Goal: Information Seeking & Learning: Learn about a topic

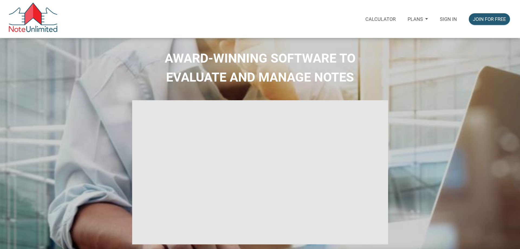
select select
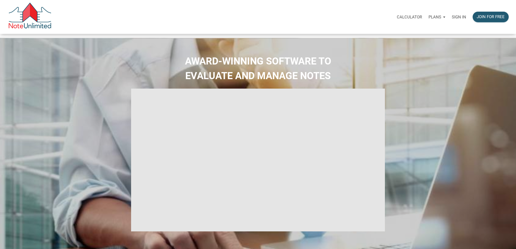
type input "Introduction to new features"
select select
click at [452, 19] on p "Sign in" at bounding box center [459, 17] width 14 height 5
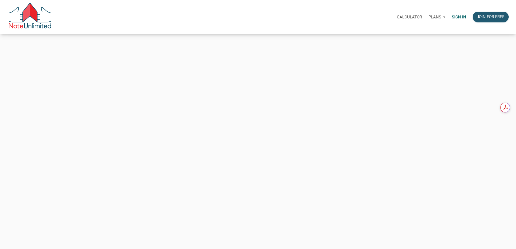
type input "tom@thepropertyforce.com"
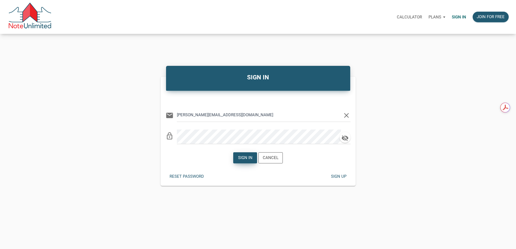
click at [246, 161] on div "Sign in" at bounding box center [245, 158] width 14 height 6
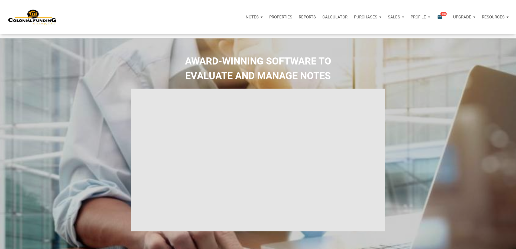
type input "Introduction to new features"
select select
click at [436, 19] on icon "email" at bounding box center [439, 17] width 6 height 6
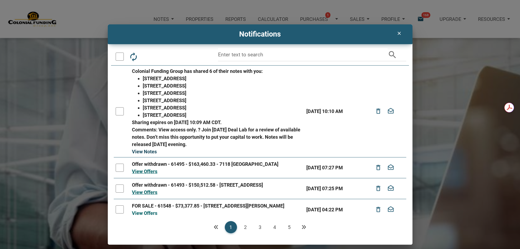
click at [146, 151] on link "View Notes" at bounding box center [144, 152] width 25 height 6
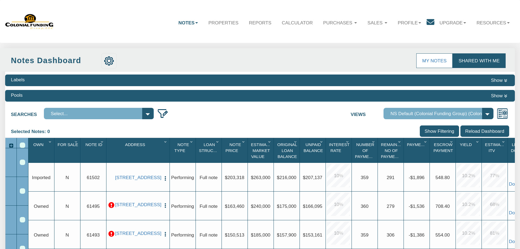
select select "316"
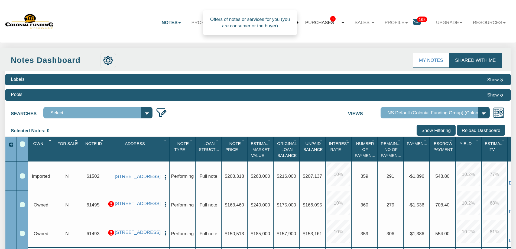
click at [336, 23] on link "Purchases 1" at bounding box center [324, 23] width 49 height 16
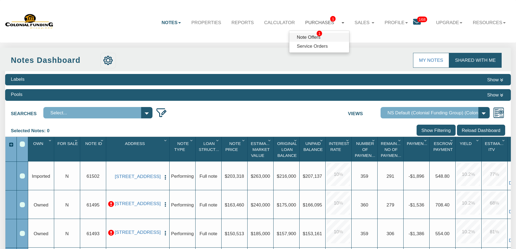
click at [317, 36] on span "1" at bounding box center [319, 34] width 5 height 6
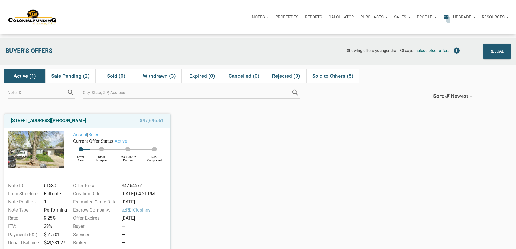
click at [443, 18] on icon "email" at bounding box center [446, 17] width 6 height 6
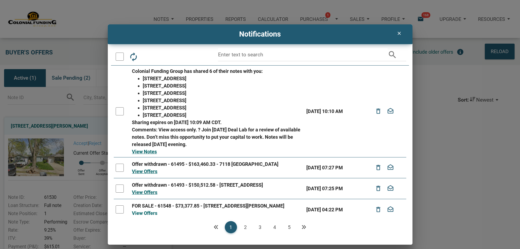
click at [119, 110] on div at bounding box center [120, 111] width 8 height 8
click at [145, 151] on link "View Notes" at bounding box center [144, 152] width 25 height 6
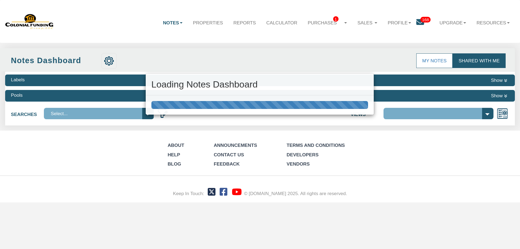
select select "316"
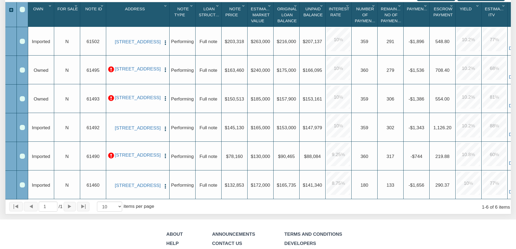
scroll to position [136, 0]
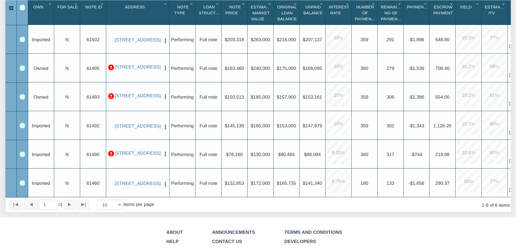
click at [111, 155] on p at bounding box center [111, 154] width 6 height 6
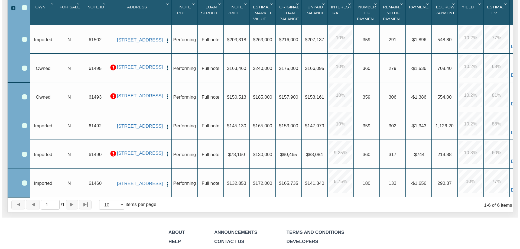
scroll to position [137, 0]
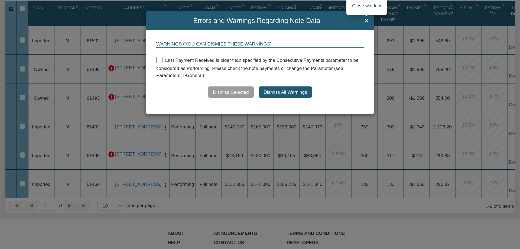
click at [365, 21] on span "×" at bounding box center [366, 20] width 4 height 7
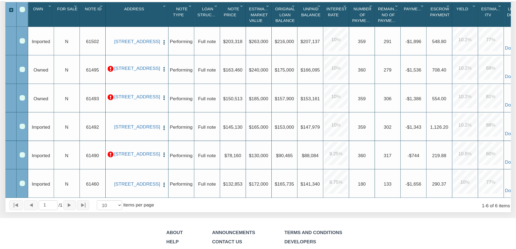
scroll to position [136, 0]
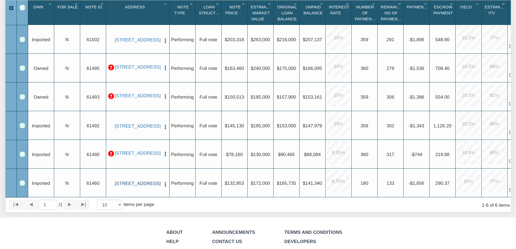
click at [140, 185] on link "[STREET_ADDRESS]" at bounding box center [138, 184] width 46 height 6
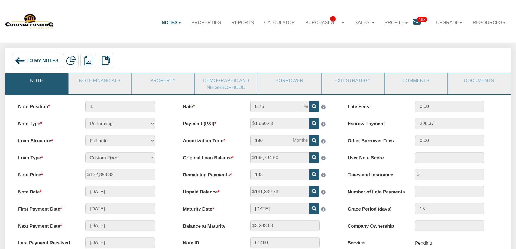
click at [39, 82] on link "Note" at bounding box center [36, 80] width 62 height 14
click at [39, 81] on link "Note" at bounding box center [36, 80] width 62 height 14
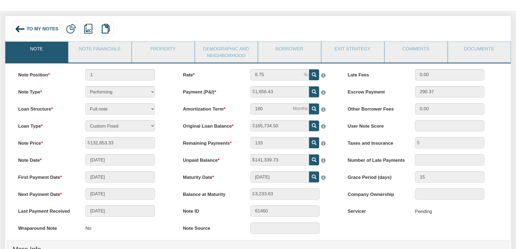
scroll to position [26, 0]
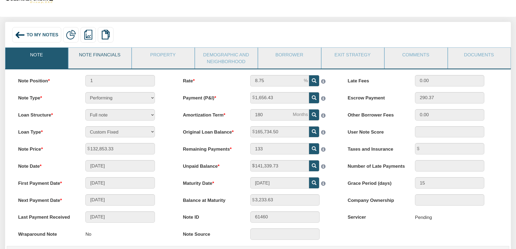
drag, startPoint x: 96, startPoint y: 53, endPoint x: 196, endPoint y: 30, distance: 102.9
click at [96, 53] on link "Note Financials" at bounding box center [100, 55] width 62 height 14
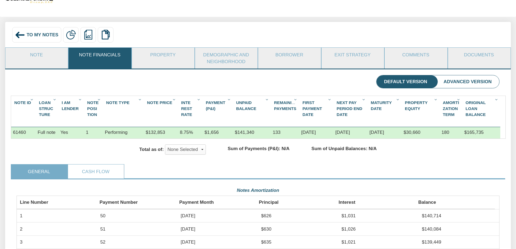
scroll to position [121, 483]
click at [19, 33] on img at bounding box center [20, 35] width 10 height 10
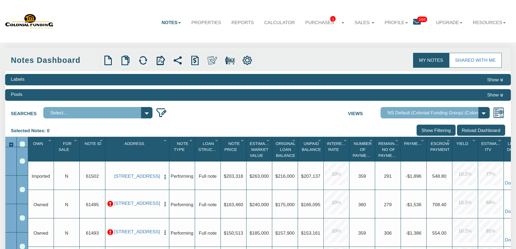
select select "316"
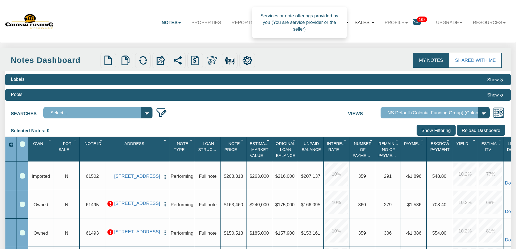
click at [365, 22] on link "Sales" at bounding box center [364, 23] width 30 height 16
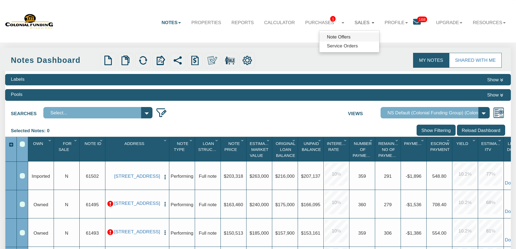
click at [348, 36] on link "Note Offers" at bounding box center [349, 36] width 60 height 9
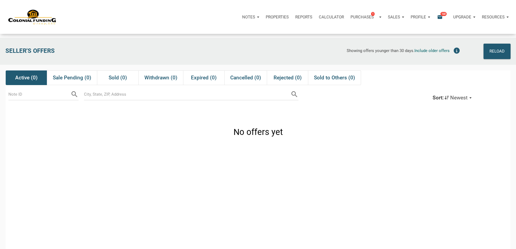
click at [436, 17] on icon "email" at bounding box center [439, 17] width 6 height 6
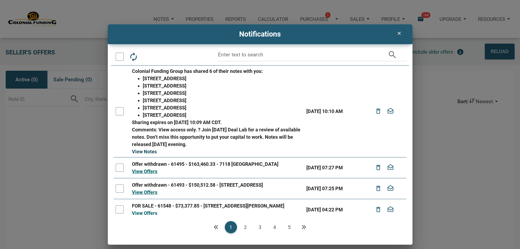
click at [145, 149] on link "View Notes" at bounding box center [144, 152] width 25 height 6
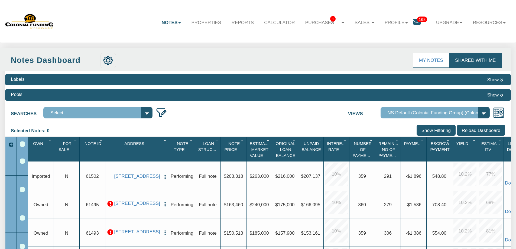
select select "316"
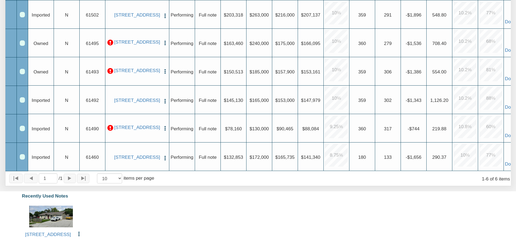
scroll to position [163, 0]
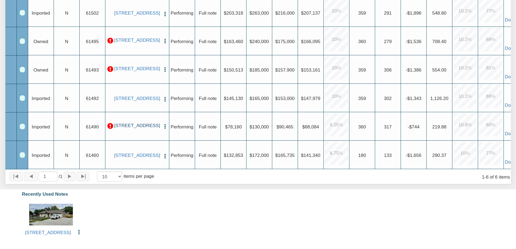
click at [133, 126] on link "[STREET_ADDRESS]" at bounding box center [137, 126] width 46 height 6
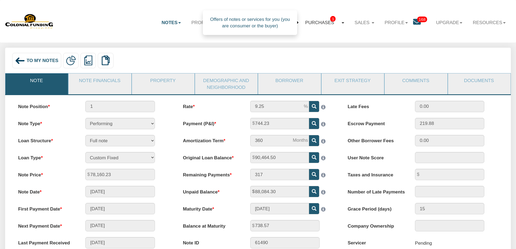
click at [321, 23] on link "Purchases 1" at bounding box center [324, 23] width 49 height 16
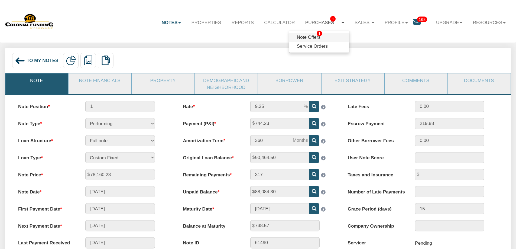
click at [304, 39] on link "Note Offers 1" at bounding box center [319, 37] width 60 height 9
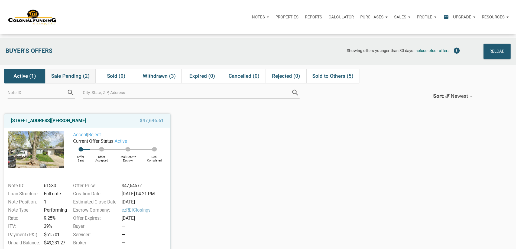
click at [76, 76] on span "Sale Pending (2)" at bounding box center [70, 76] width 38 height 6
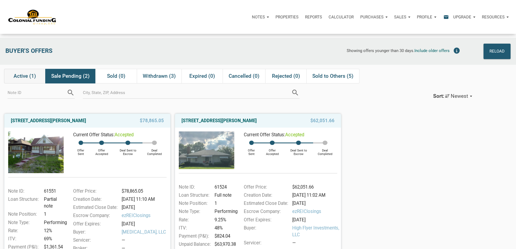
click at [21, 76] on span "Active (1)" at bounding box center [25, 76] width 22 height 6
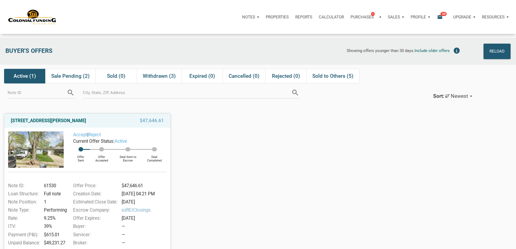
click at [242, 19] on p "Notes" at bounding box center [248, 17] width 13 height 5
click at [210, 37] on link "Dashboard" at bounding box center [235, 31] width 51 height 11
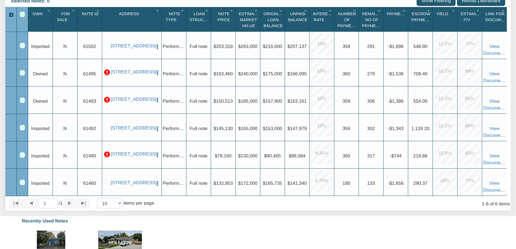
scroll to position [139, 0]
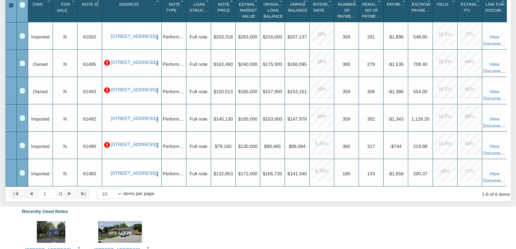
click at [157, 142] on img "button" at bounding box center [158, 145] width 6 height 6
click at [188, 197] on div "1 / 1 10 25 50 100 items per page 1 - 6 of 6 items" at bounding box center [258, 193] width 506 height 15
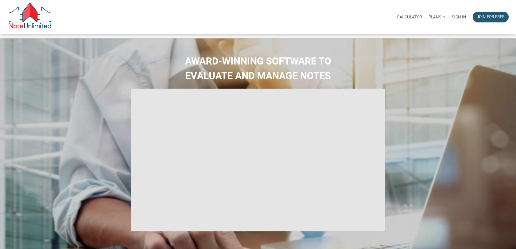
type input "Introduction to new features"
select select
click at [452, 18] on p "Sign in" at bounding box center [459, 17] width 14 height 5
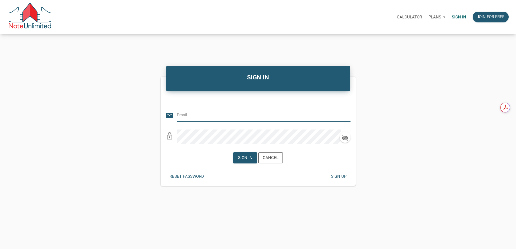
type input "tom@thepropertyforce.com"
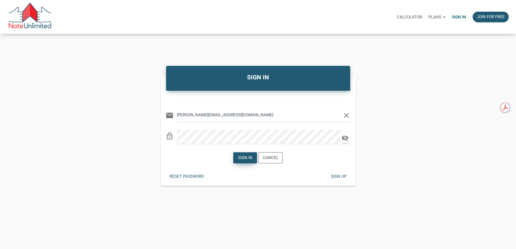
click at [240, 161] on div "Sign in" at bounding box center [245, 158] width 14 height 6
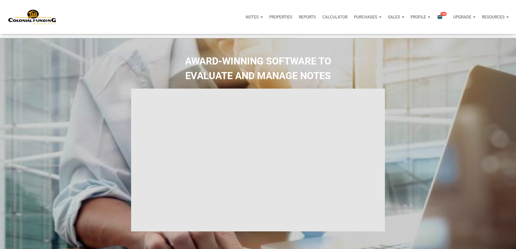
type input "Introduction to new features"
select select
click at [347, 18] on div "Purchases 1" at bounding box center [365, 17] width 37 height 16
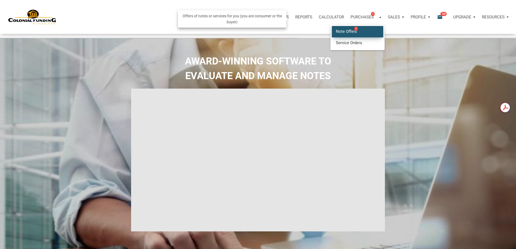
click at [332, 36] on link "Note Offers 1" at bounding box center [357, 31] width 51 height 11
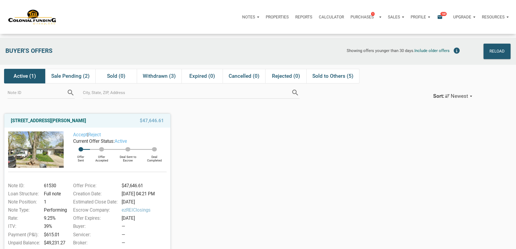
click at [436, 17] on icon "email" at bounding box center [439, 17] width 6 height 6
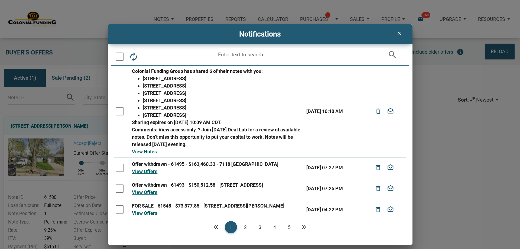
click at [118, 110] on div at bounding box center [120, 111] width 8 height 8
click at [144, 151] on link "View Notes" at bounding box center [144, 152] width 25 height 6
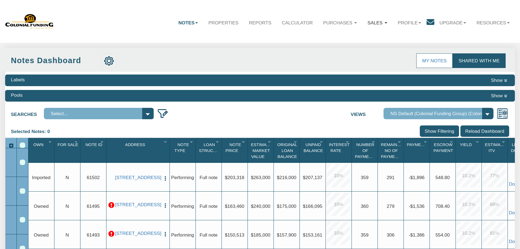
select select "316"
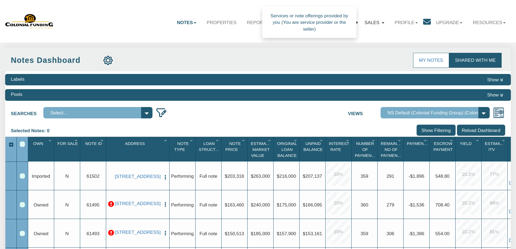
click at [383, 21] on link "Sales" at bounding box center [374, 23] width 30 height 16
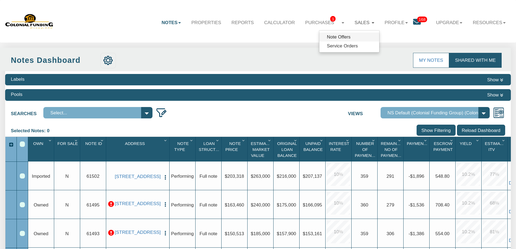
click at [335, 37] on link "Note Offers" at bounding box center [349, 36] width 60 height 9
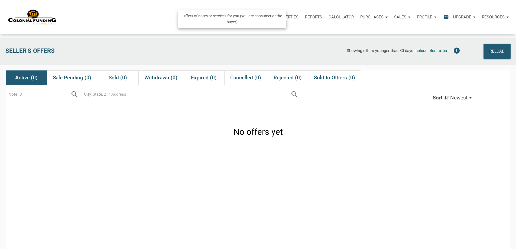
click at [360, 17] on p "Purchases" at bounding box center [371, 17] width 23 height 5
